Goal: Information Seeking & Learning: Learn about a topic

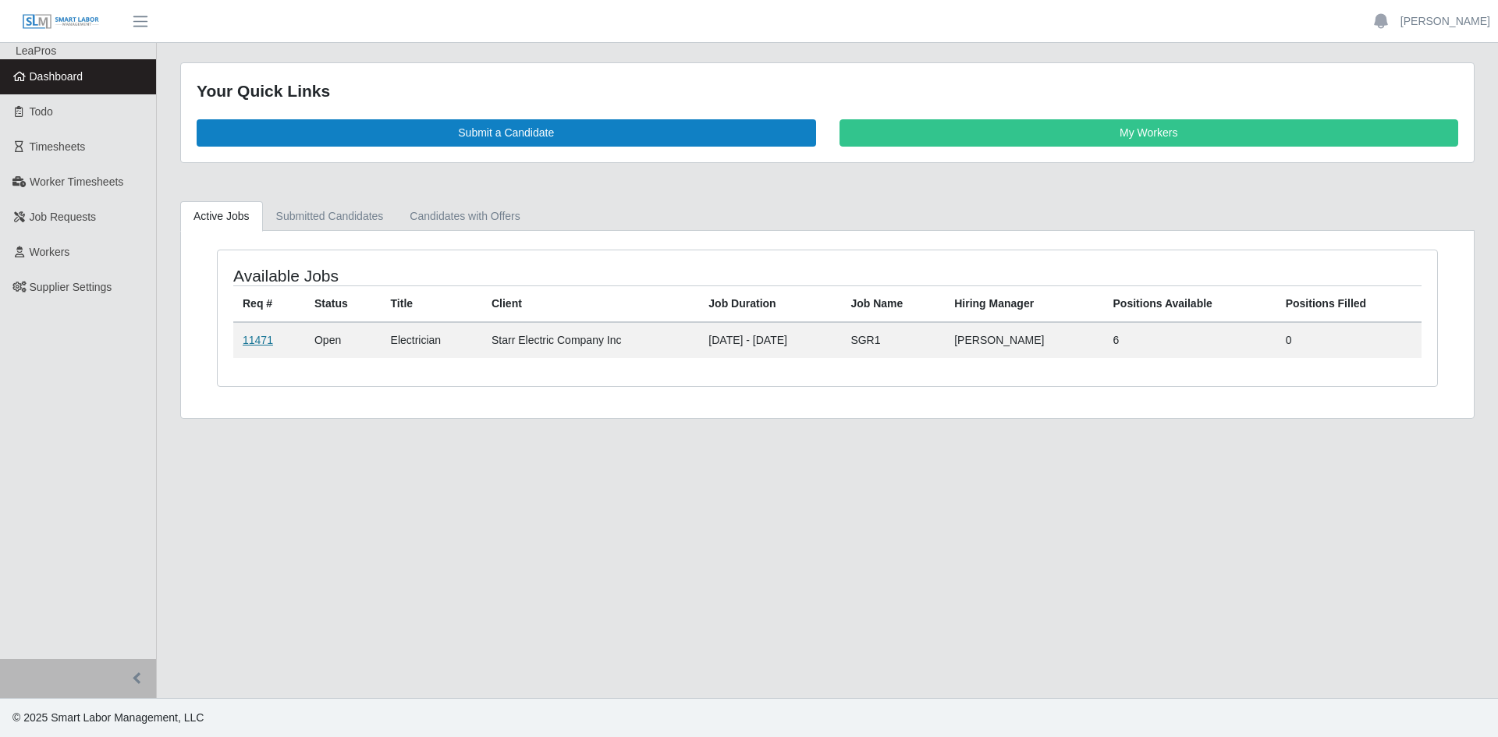
click at [251, 343] on link "11471" at bounding box center [258, 340] width 30 height 12
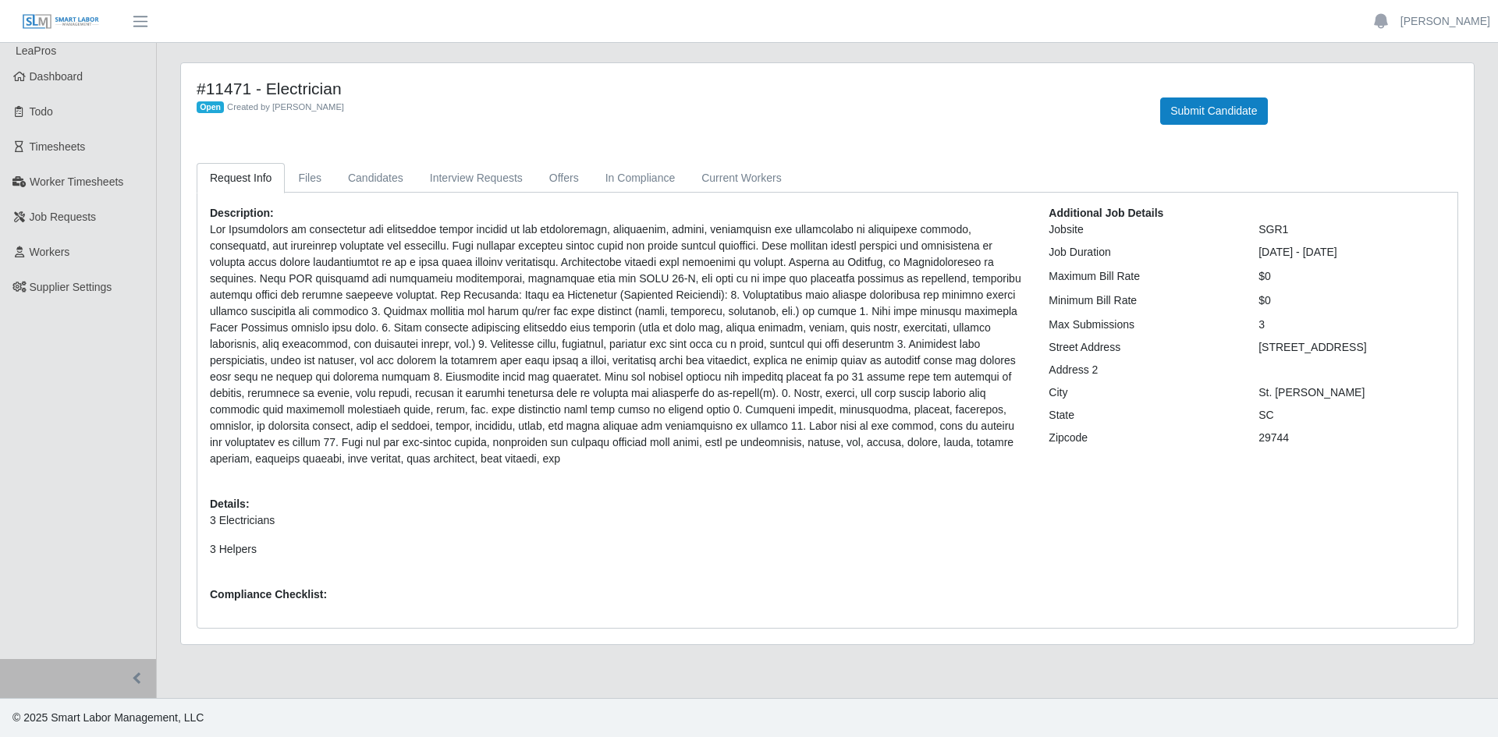
click at [1040, 364] on div "Address 2" at bounding box center [1142, 370] width 210 height 16
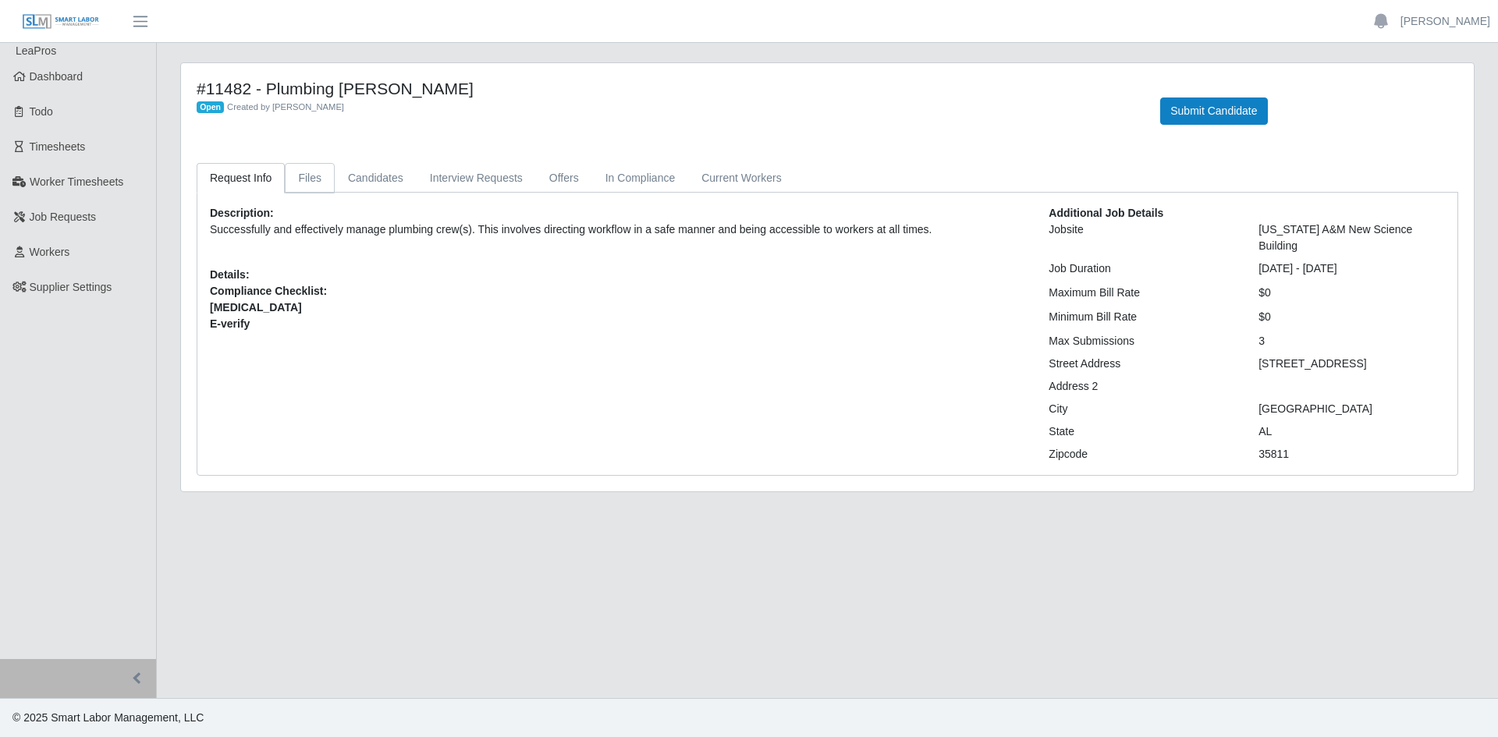
click at [312, 184] on link "Files" at bounding box center [310, 178] width 50 height 30
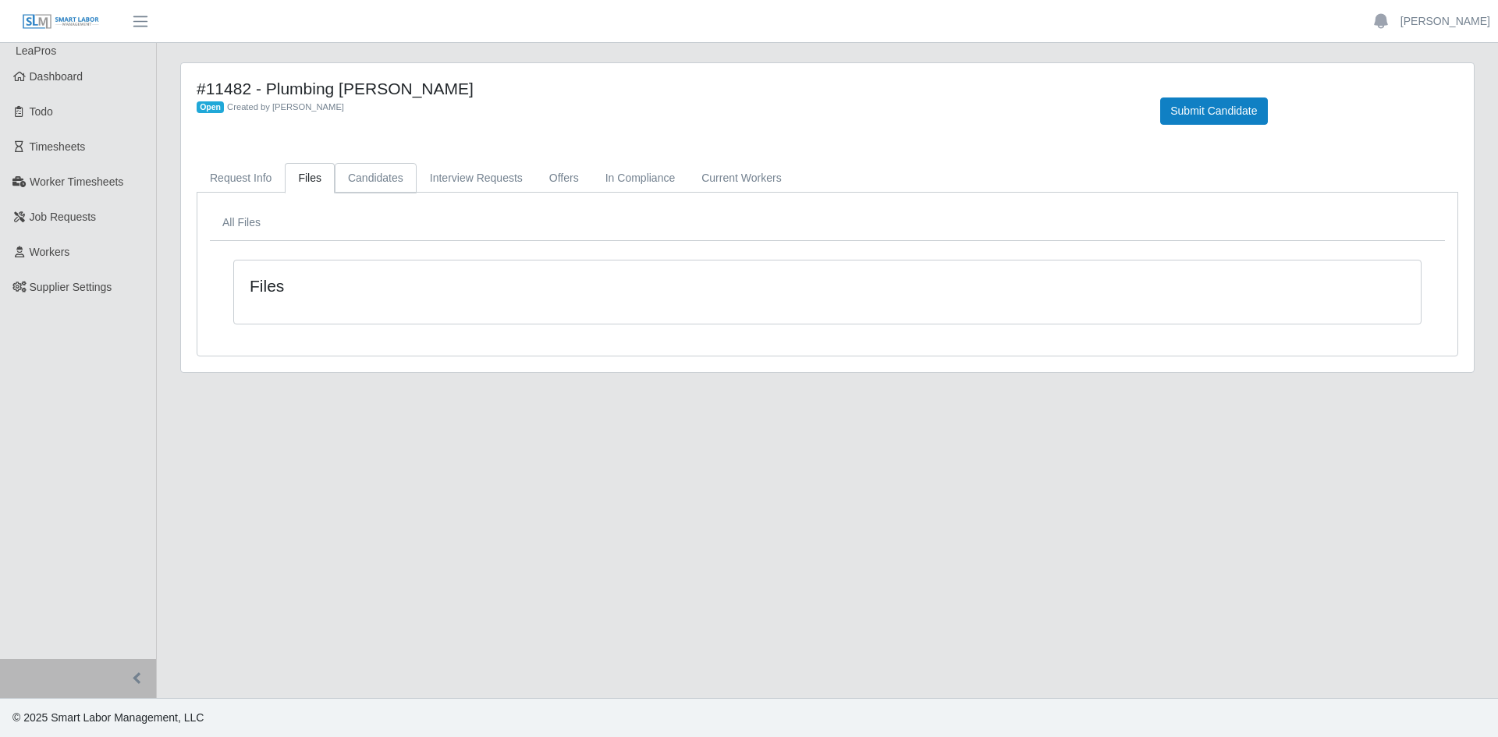
click at [383, 176] on link "Candidates" at bounding box center [376, 178] width 82 height 30
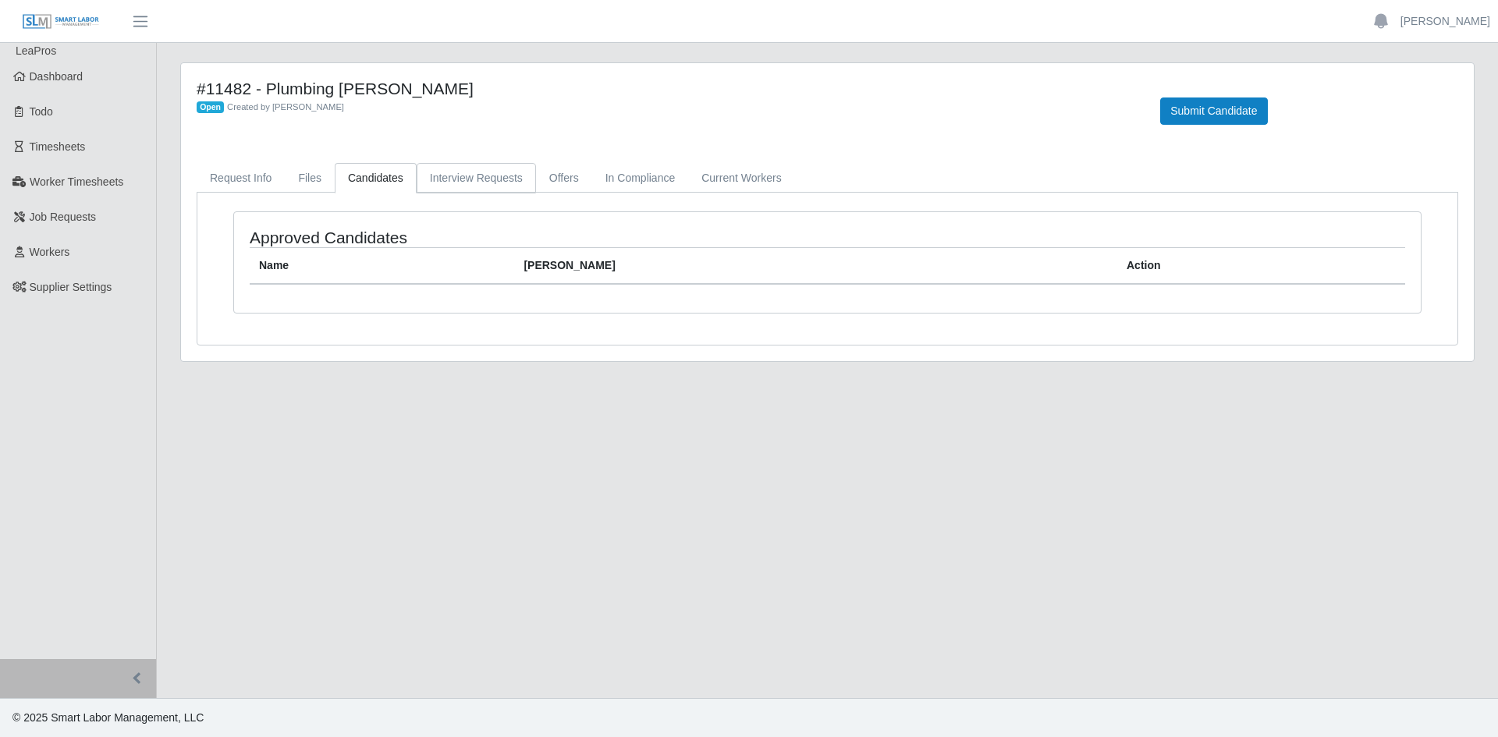
click at [509, 180] on link "Interview Requests" at bounding box center [476, 178] width 119 height 30
click at [565, 179] on link "Offers" at bounding box center [564, 178] width 56 height 30
click at [637, 182] on link "In Compliance" at bounding box center [640, 178] width 97 height 30
click at [752, 183] on link "Current Workers" at bounding box center [741, 178] width 106 height 30
click at [242, 177] on link "Request Info" at bounding box center [241, 178] width 88 height 30
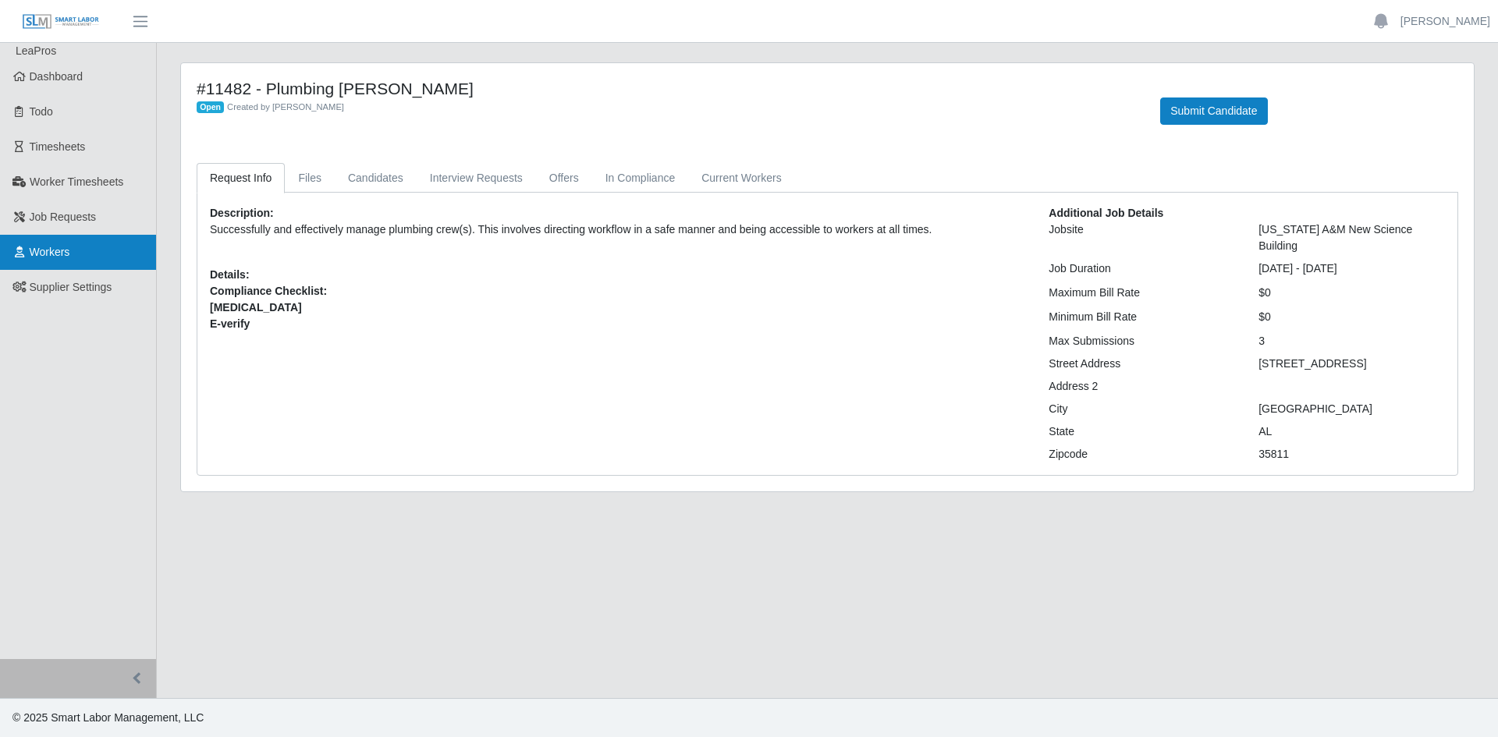
click at [30, 249] on span "Workers" at bounding box center [50, 252] width 41 height 12
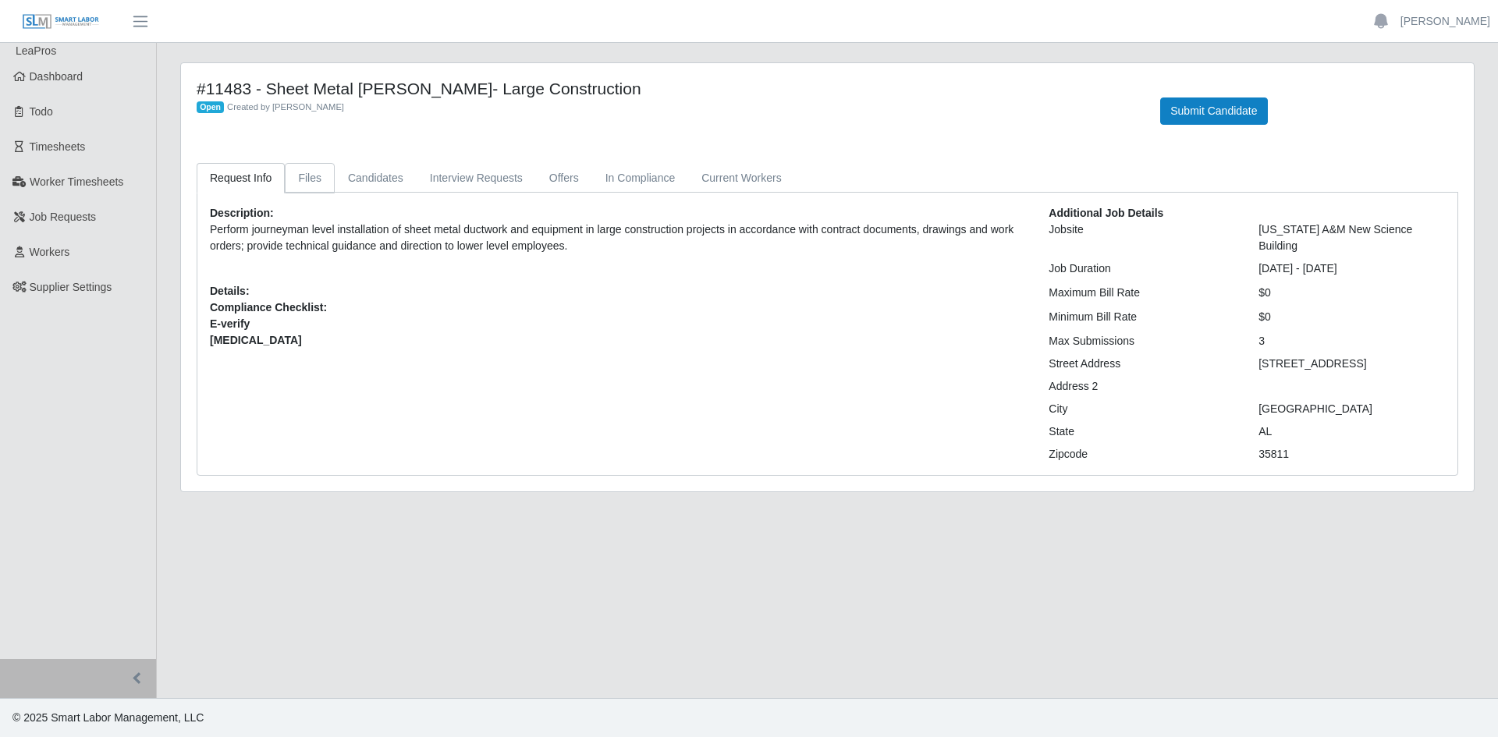
click at [292, 171] on link "Files" at bounding box center [310, 178] width 50 height 30
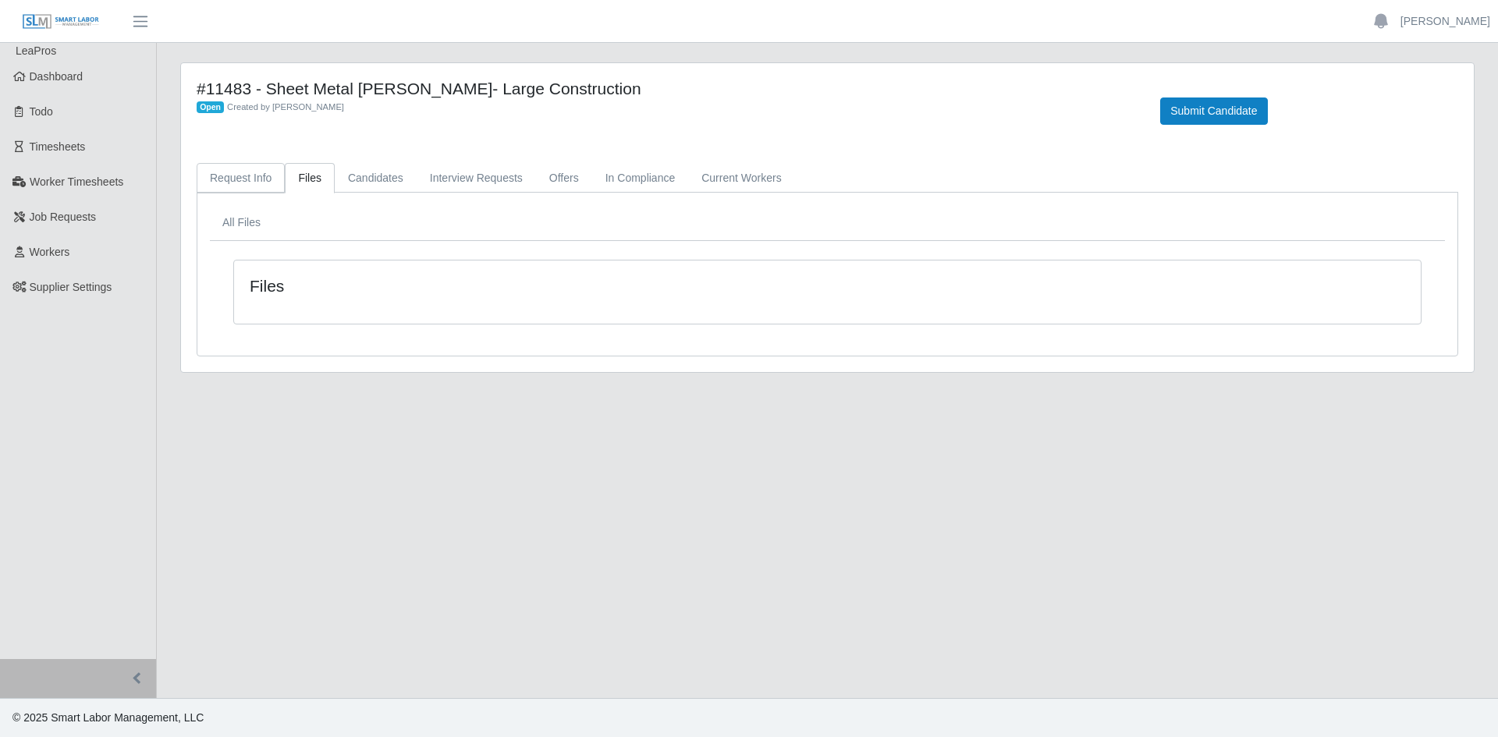
click at [244, 166] on link "Request Info" at bounding box center [241, 178] width 88 height 30
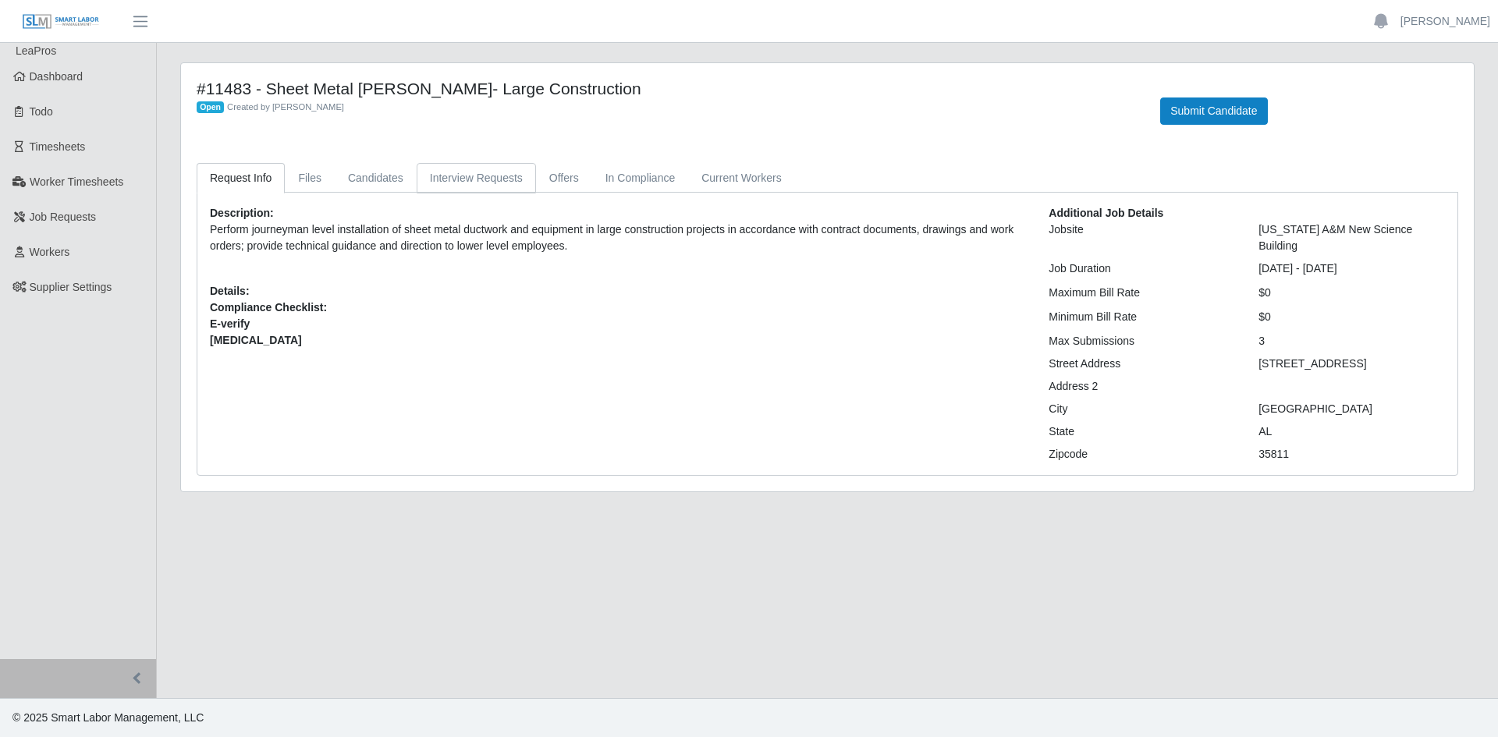
click at [488, 184] on link "Interview Requests" at bounding box center [476, 178] width 119 height 30
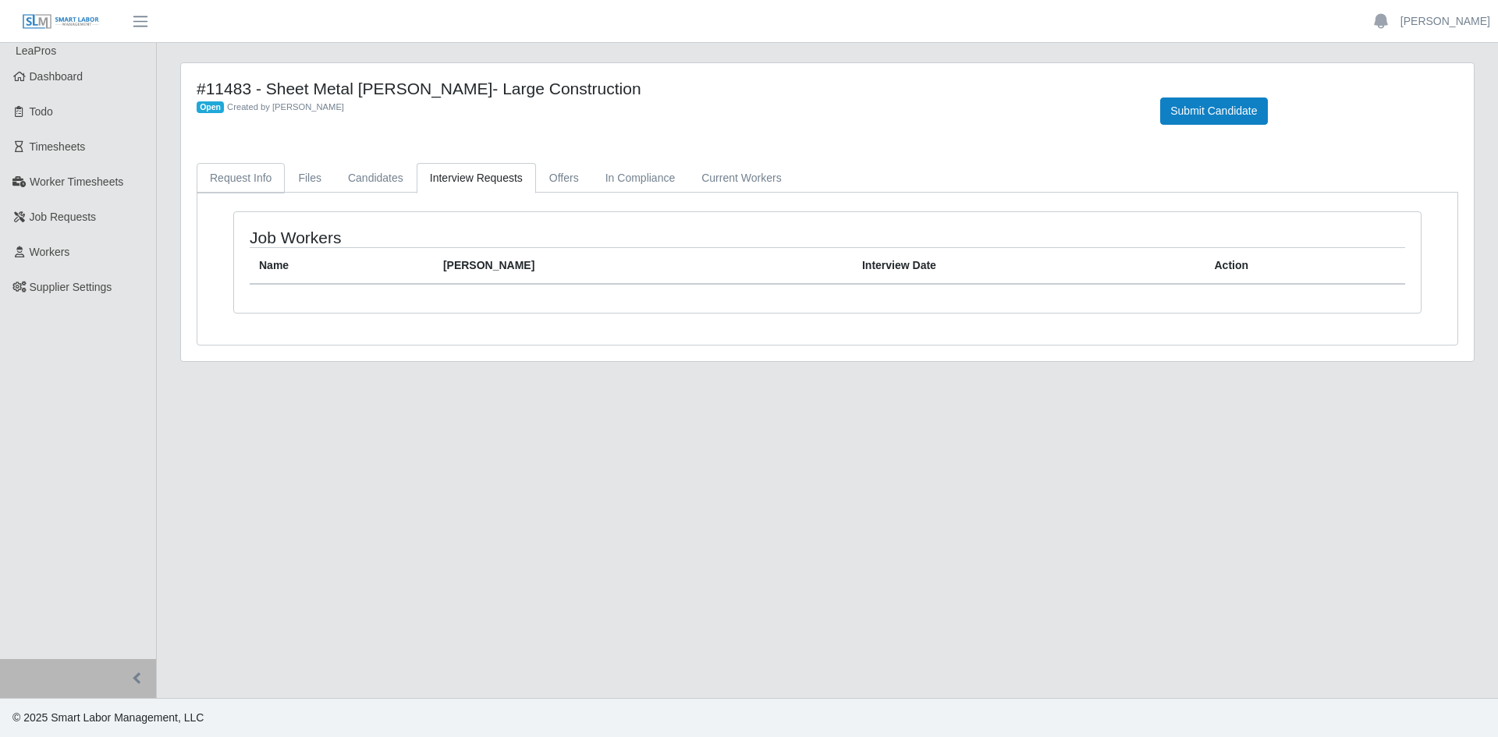
click at [213, 179] on link "Request Info" at bounding box center [241, 178] width 88 height 30
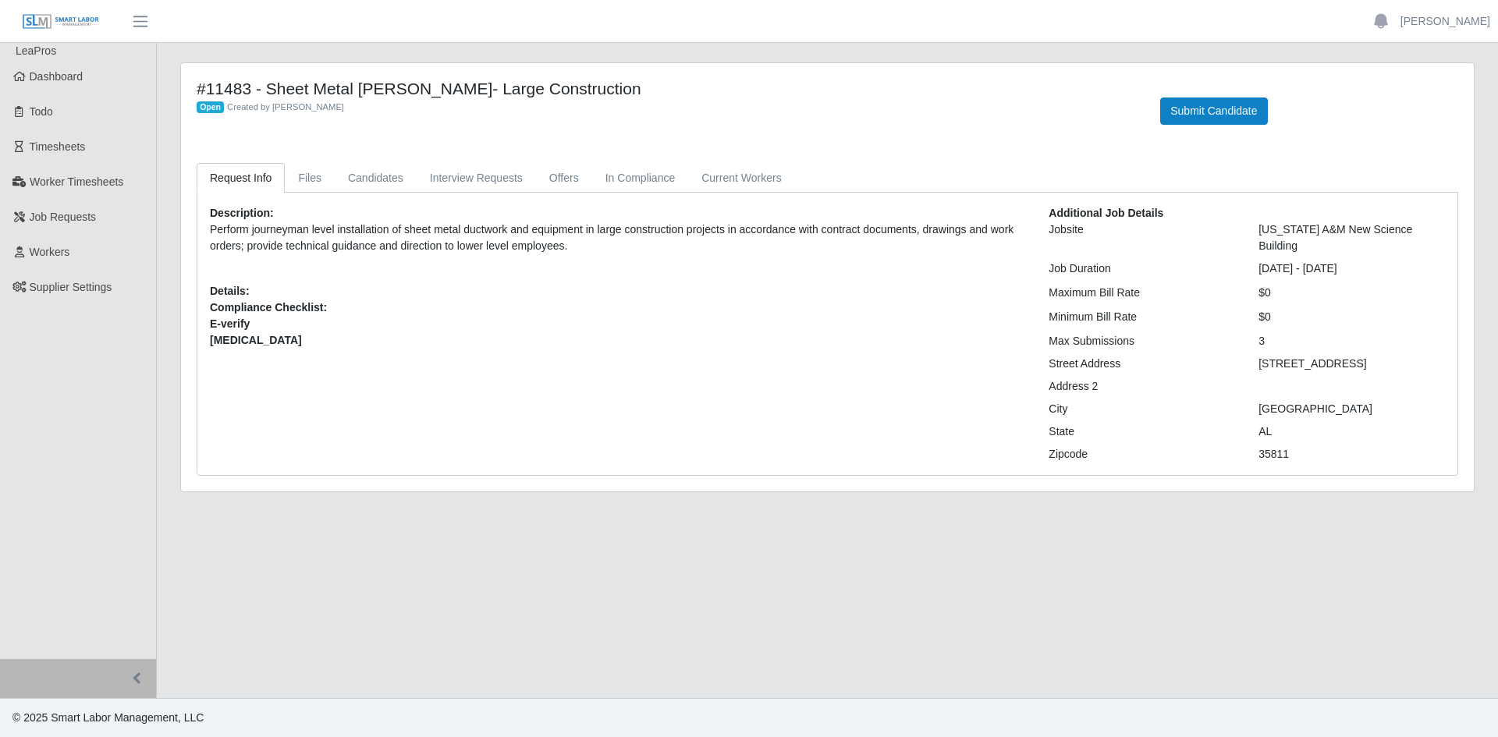
drag, startPoint x: 700, startPoint y: 435, endPoint x: 698, endPoint y: 421, distance: 14.1
click at [698, 431] on div "Description: Perform journeyman level installation of sheet metal ductwork and …" at bounding box center [617, 333] width 839 height 257
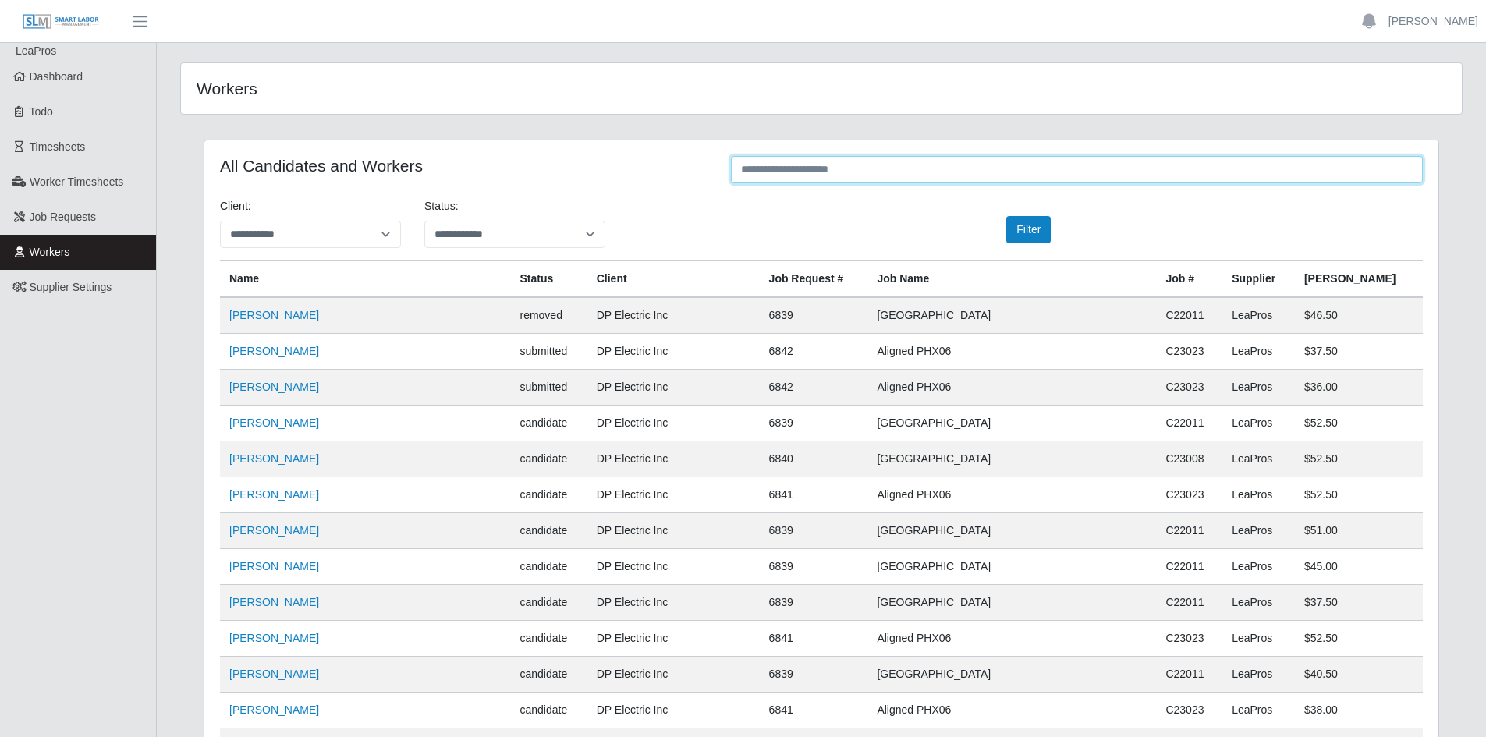
click at [832, 163] on input "text" at bounding box center [1077, 169] width 692 height 27
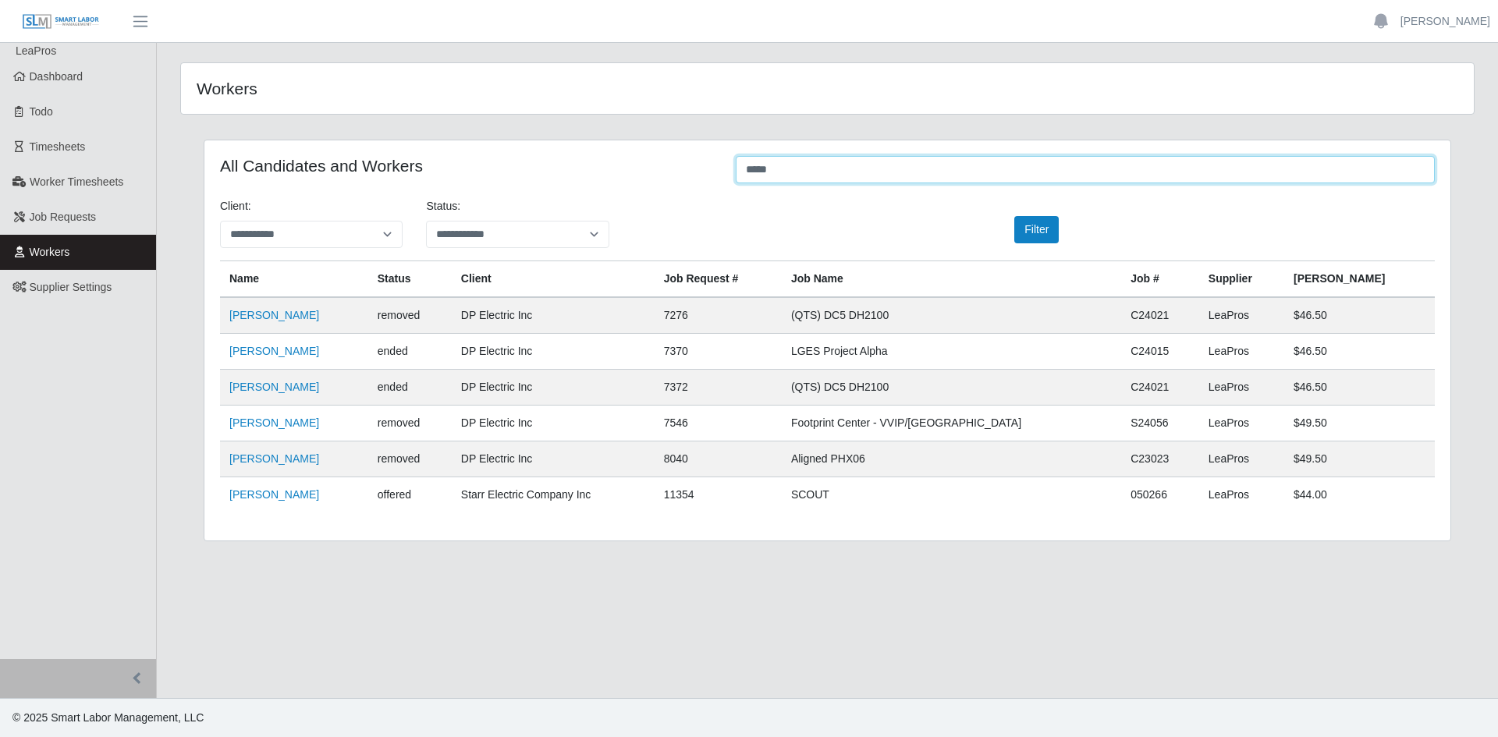
type input "*****"
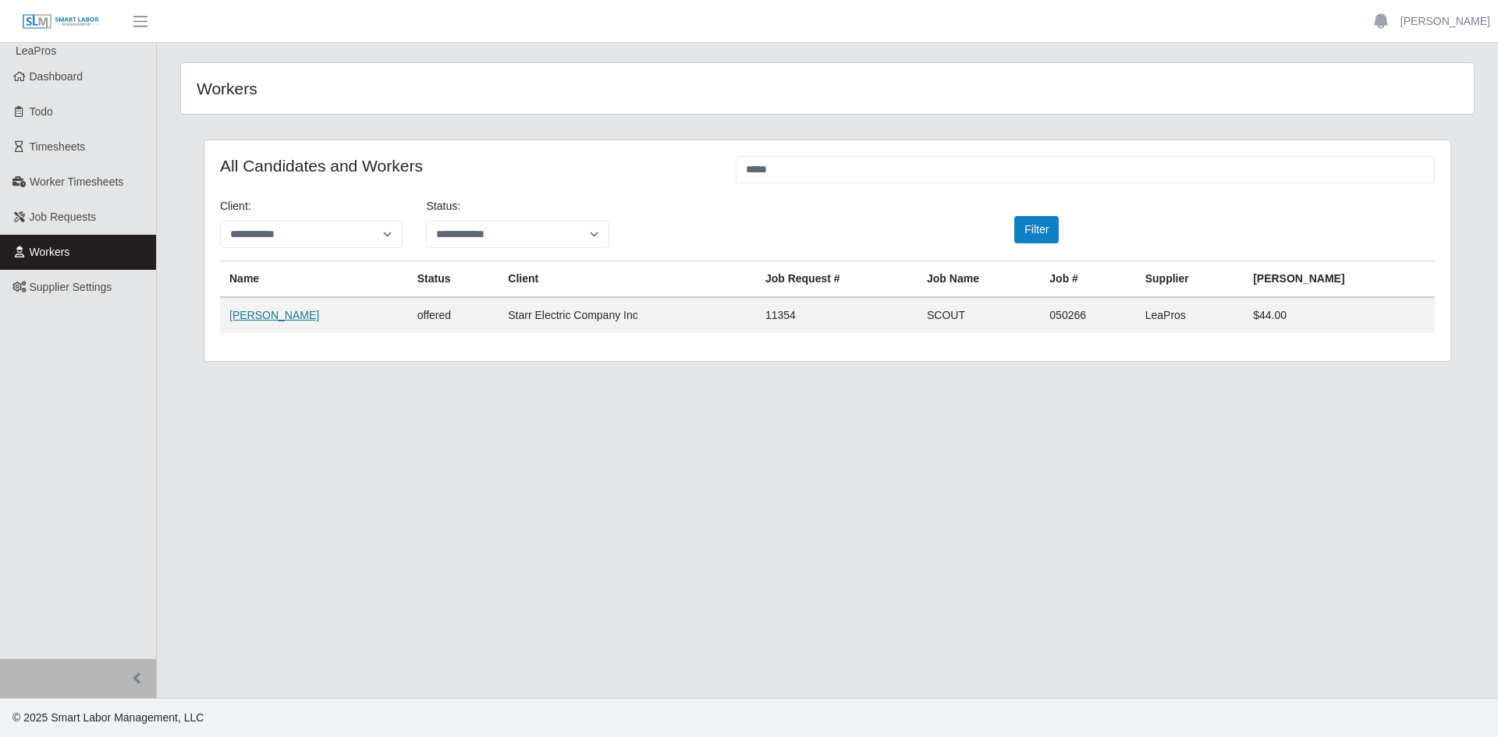
click at [262, 311] on link "[PERSON_NAME]" at bounding box center [274, 315] width 90 height 12
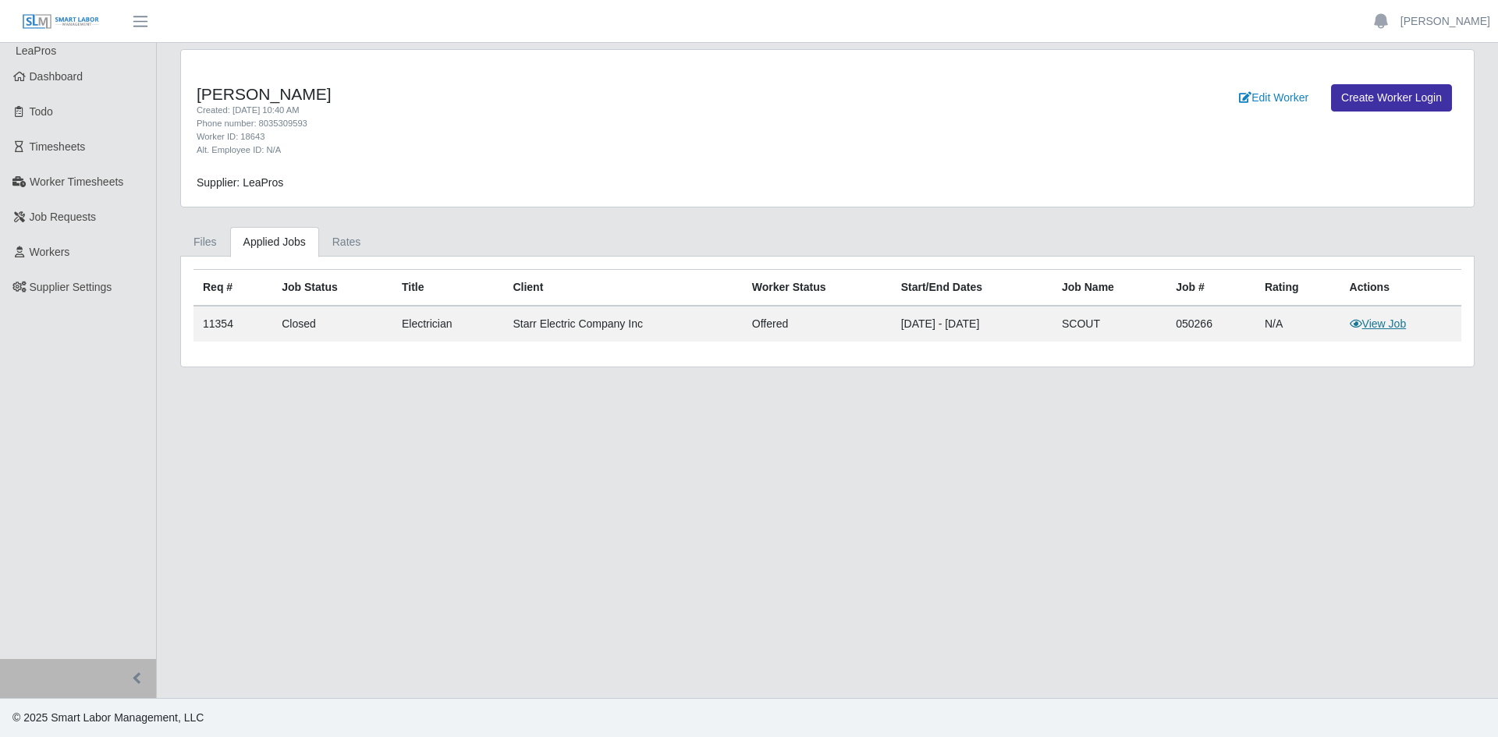
click at [1390, 330] on link "View Job" at bounding box center [1378, 324] width 57 height 12
